Goal: Information Seeking & Learning: Learn about a topic

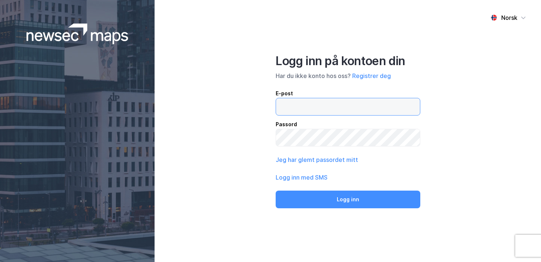
click at [314, 107] on input "email" at bounding box center [348, 106] width 144 height 17
click at [319, 106] on input "email" at bounding box center [348, 106] width 144 height 17
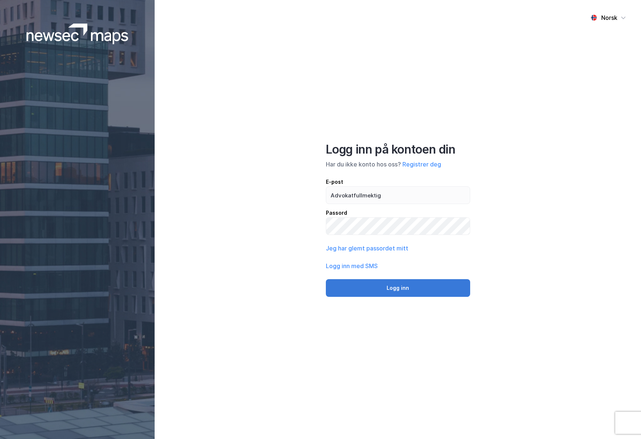
click at [431, 262] on button "Logg inn" at bounding box center [398, 288] width 144 height 18
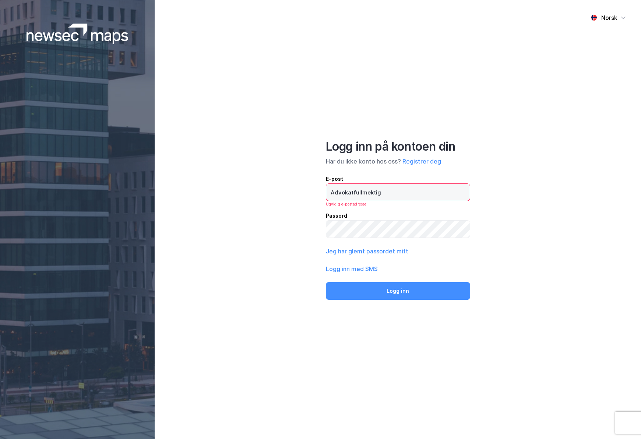
drag, startPoint x: 390, startPoint y: 195, endPoint x: 397, endPoint y: 203, distance: 11.2
click at [397, 203] on div "Advokatfullmektig Ugyldig e-postadresse" at bounding box center [398, 195] width 144 height 24
click at [397, 201] on input "Advokatfullmektig" at bounding box center [398, 192] width 144 height 17
drag, startPoint x: 345, startPoint y: 197, endPoint x: 285, endPoint y: 195, distance: 60.0
click at [285, 195] on div "Norsk Logg inn på kontoen din Har du ikke konto hos oss? Registrer deg E-post A…" at bounding box center [398, 219] width 486 height 439
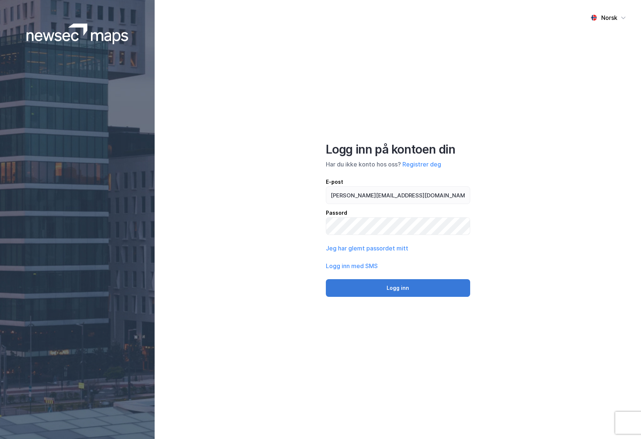
click at [401, 262] on button "Logg inn" at bounding box center [398, 288] width 144 height 18
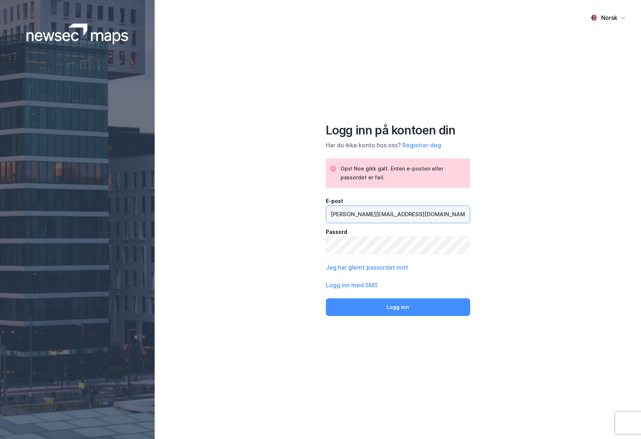
drag, startPoint x: 403, startPoint y: 215, endPoint x: 235, endPoint y: 190, distance: 170.0
click at [235, 192] on div "Norsk Logg inn på kontoen din Har du ikke konto hos oss? Registrer deg Ops! Noe…" at bounding box center [398, 219] width 486 height 439
type input "[PERSON_NAME][EMAIL_ADDRESS][DOMAIN_NAME]"
click at [296, 234] on div "Norsk Logg inn på kontoen din Har du ikke konto hos oss? Registrer deg Ops! Noe…" at bounding box center [398, 219] width 486 height 439
click at [408, 262] on button "Logg inn" at bounding box center [398, 307] width 144 height 18
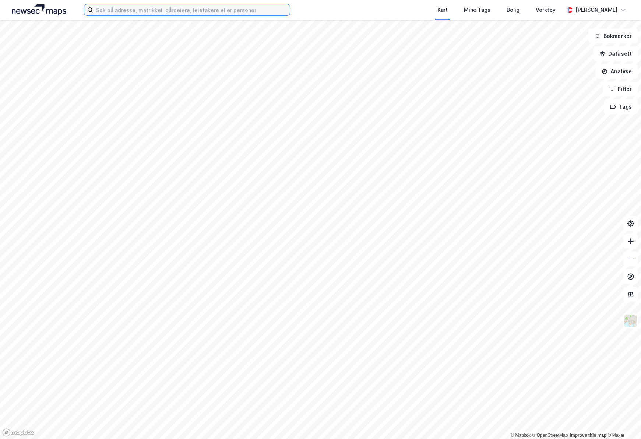
click at [151, 10] on input at bounding box center [191, 9] width 197 height 11
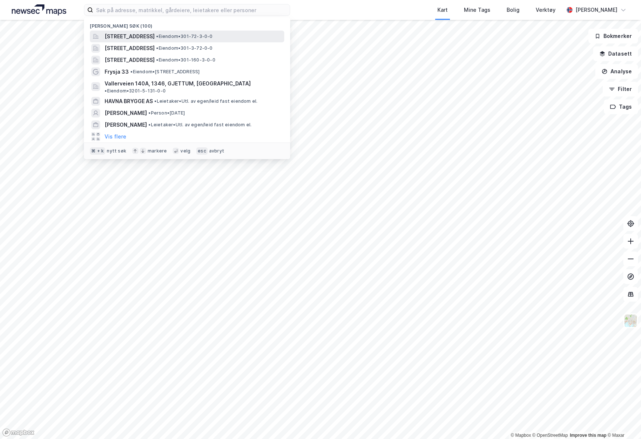
click at [155, 34] on span "[STREET_ADDRESS]" at bounding box center [130, 36] width 50 height 9
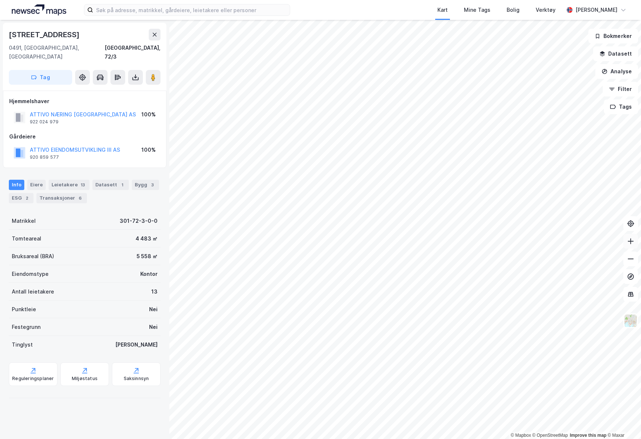
click at [541, 245] on button at bounding box center [630, 241] width 15 height 15
click at [137, 74] on icon at bounding box center [135, 77] width 7 height 7
